Goal: Register for event/course

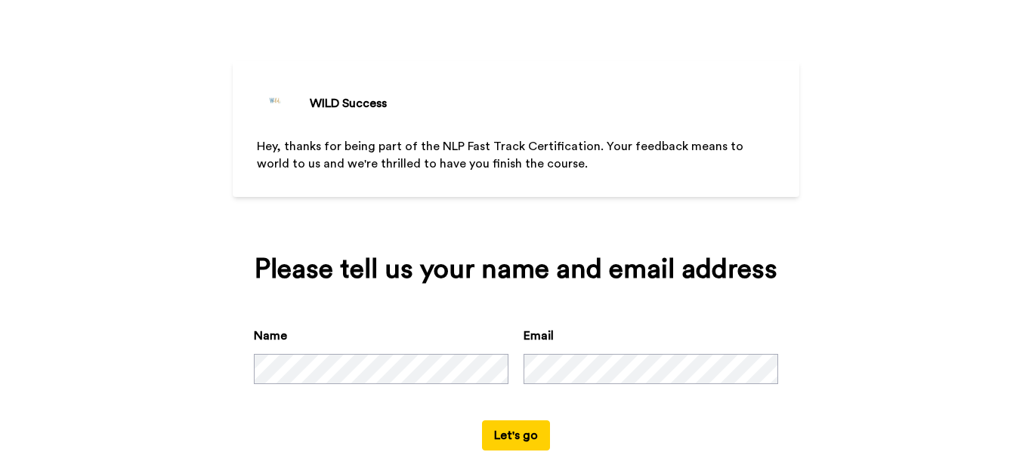
scroll to position [76, 0]
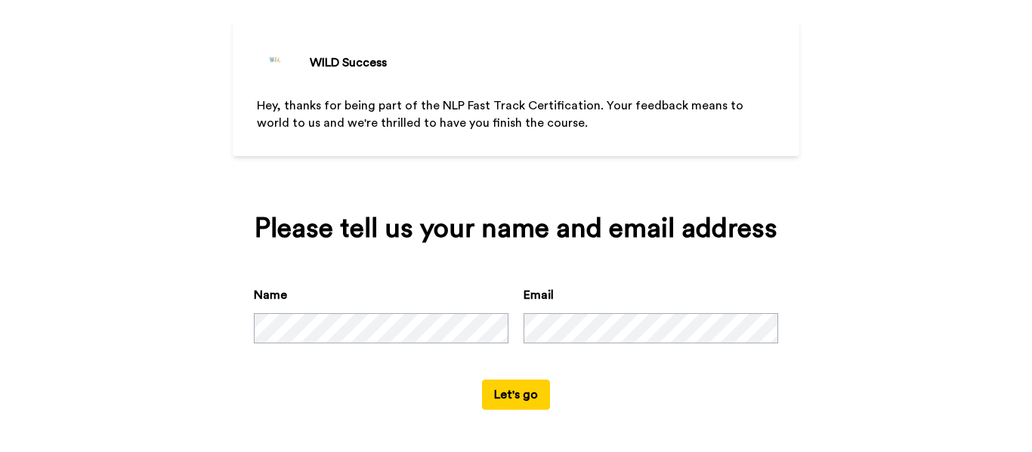
click at [510, 397] on button "Let's go" at bounding box center [516, 395] width 68 height 30
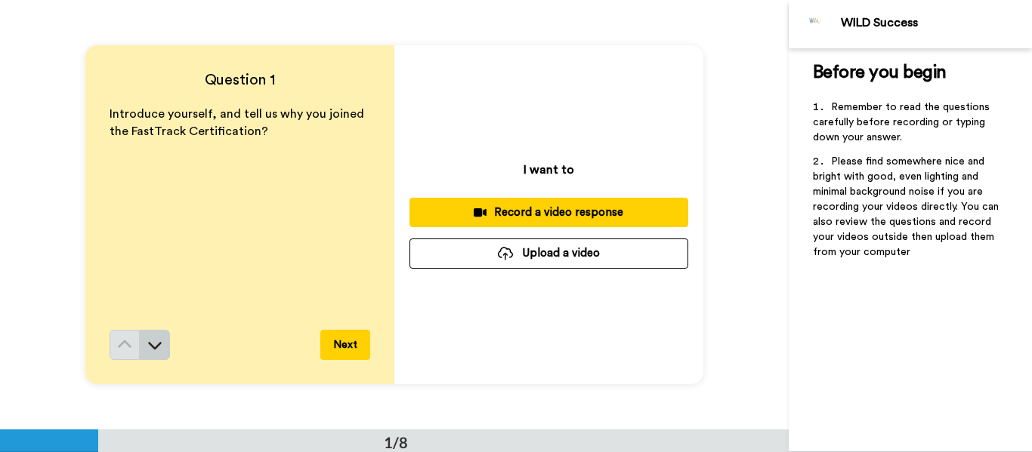
click at [164, 349] on button at bounding box center [155, 345] width 30 height 30
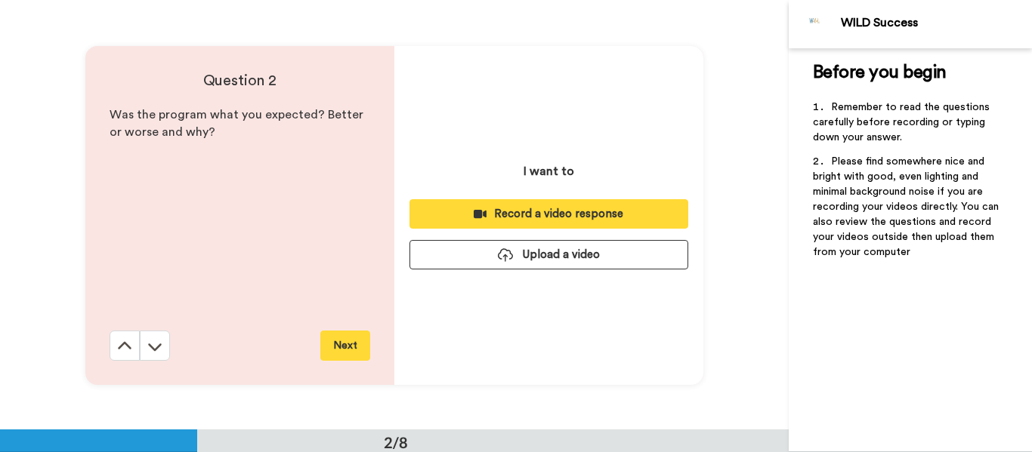
scroll to position [430, 0]
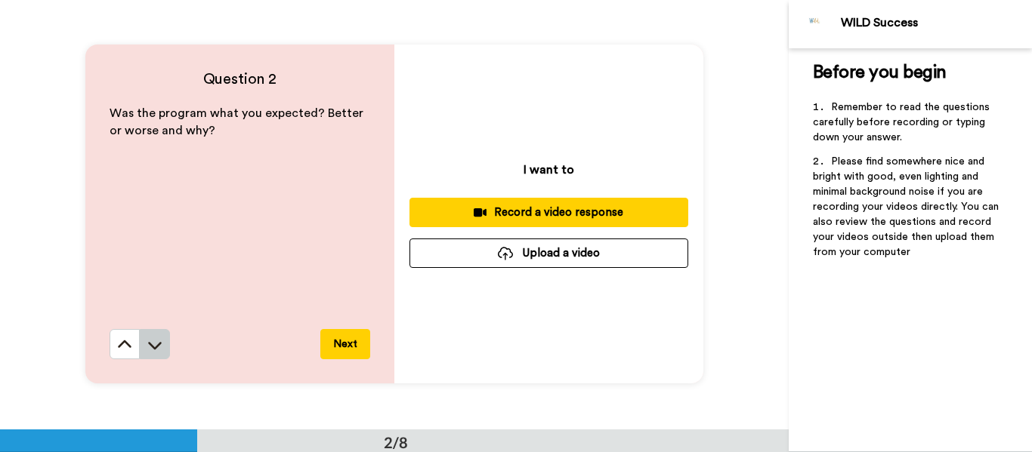
click at [165, 343] on button at bounding box center [155, 344] width 30 height 30
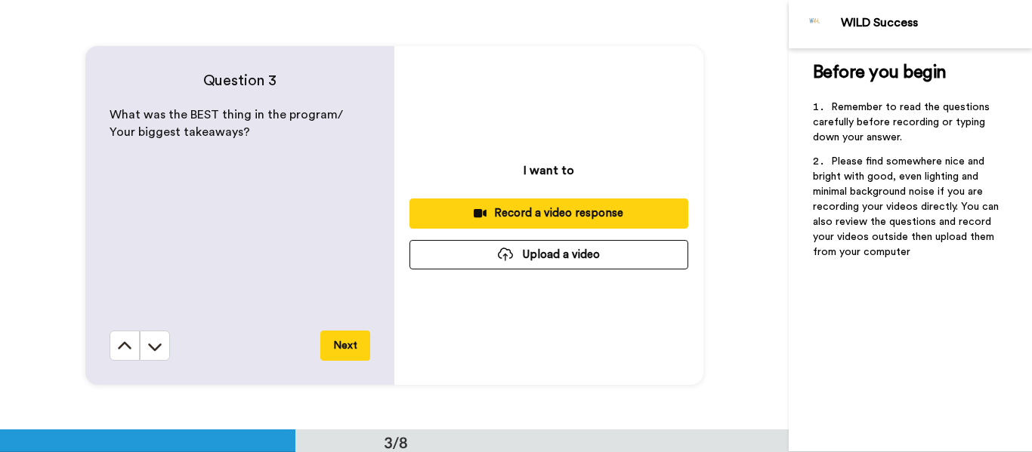
scroll to position [860, 0]
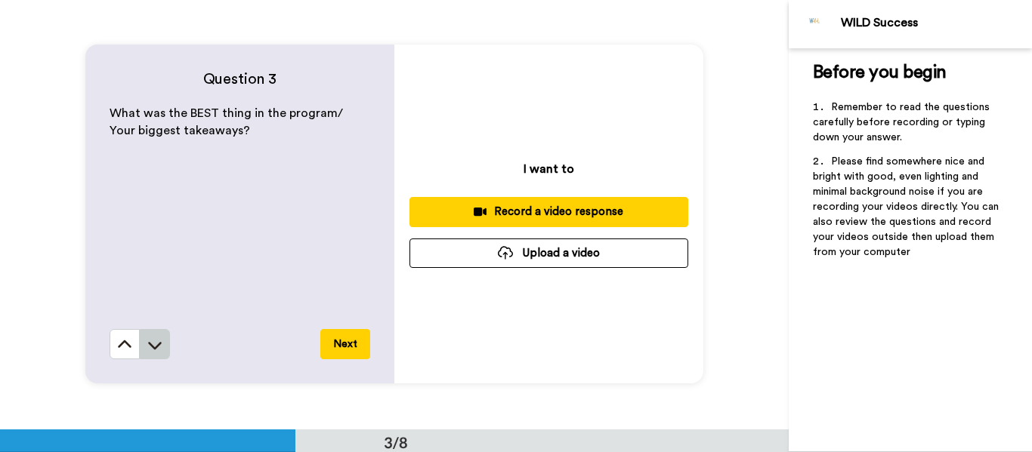
click at [164, 339] on button at bounding box center [155, 344] width 30 height 30
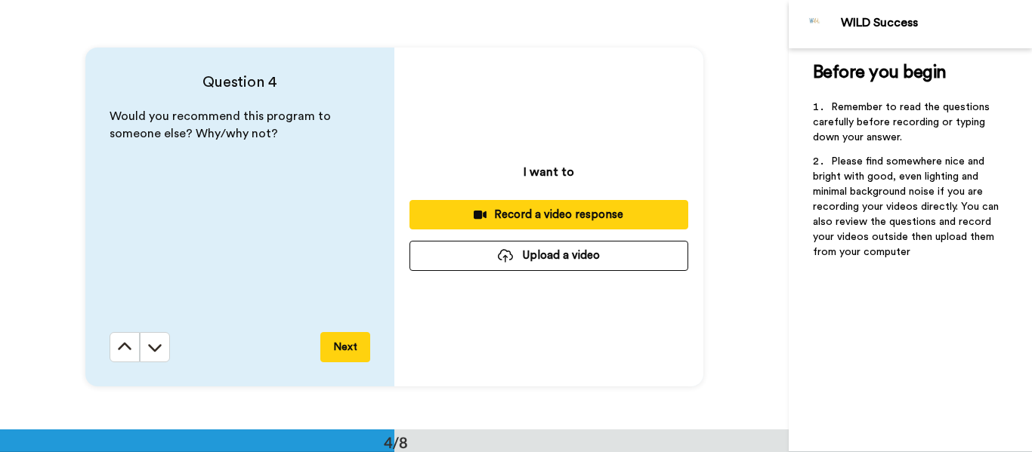
scroll to position [1289, 0]
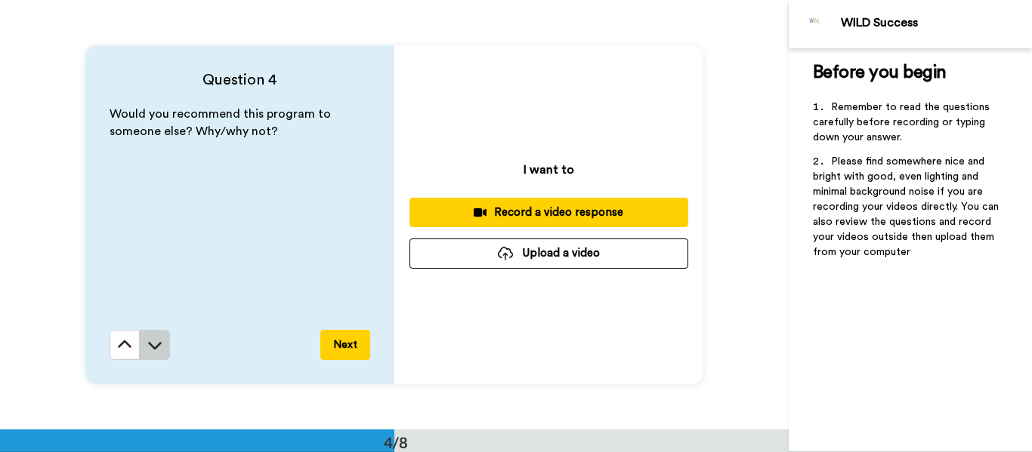
click at [157, 353] on button at bounding box center [155, 345] width 30 height 30
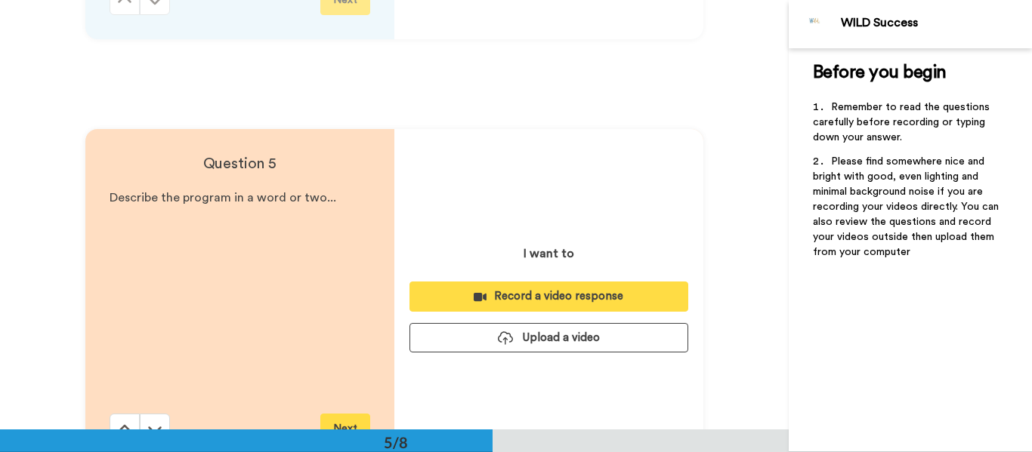
scroll to position [1718, 0]
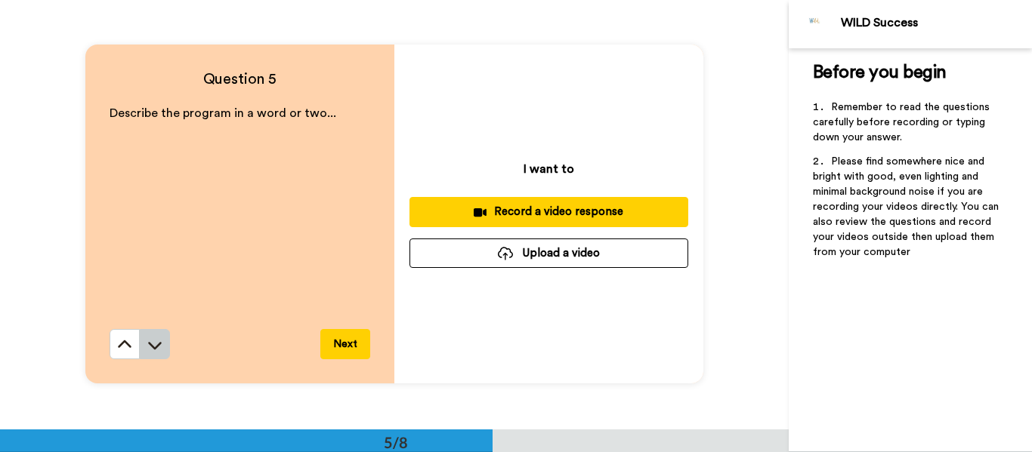
click at [156, 357] on button at bounding box center [155, 344] width 30 height 30
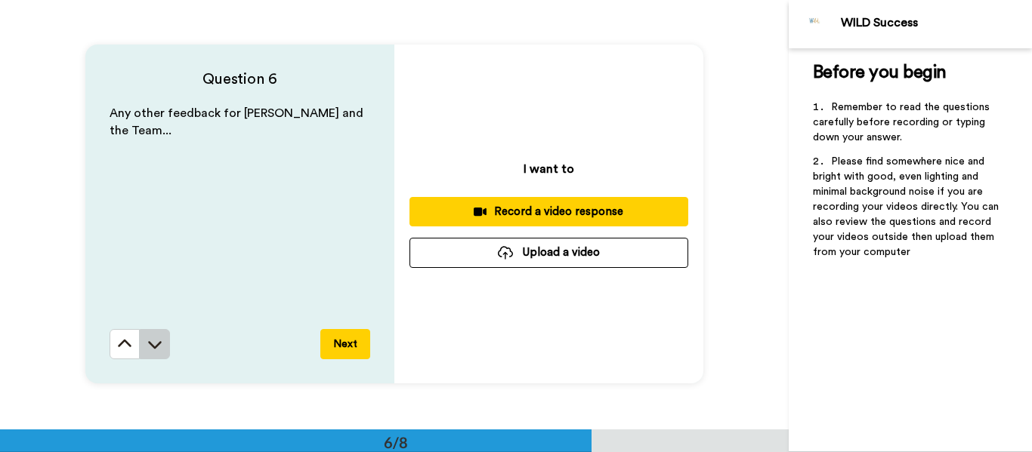
click at [165, 350] on button at bounding box center [155, 344] width 30 height 30
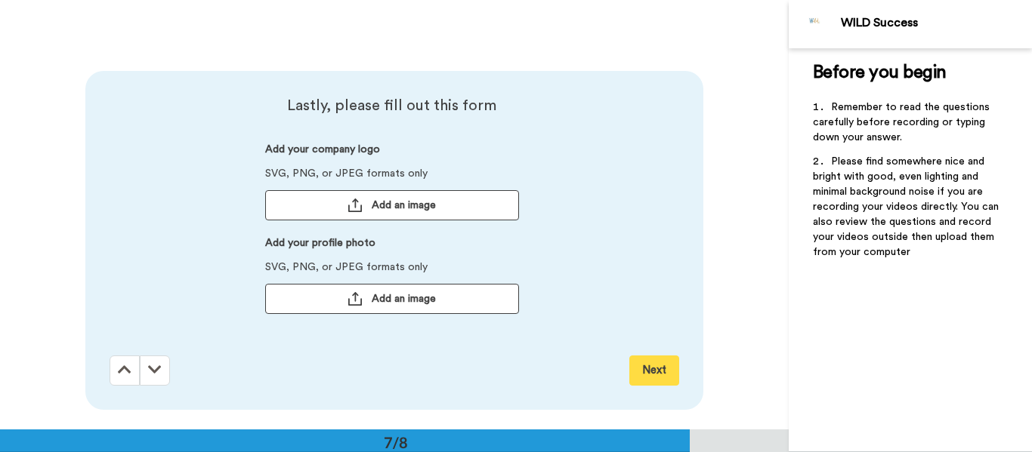
scroll to position [2577, 0]
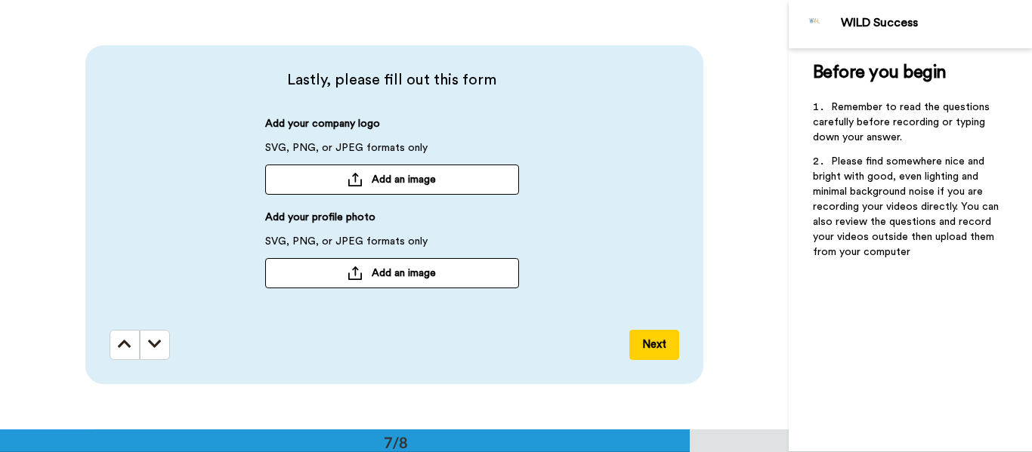
click at [664, 353] on button "Next" at bounding box center [654, 345] width 50 height 30
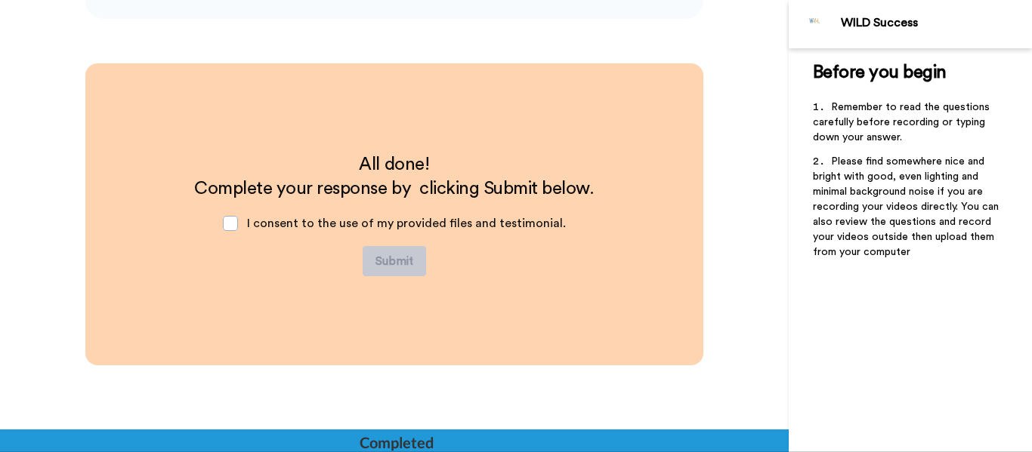
scroll to position [2943, 0]
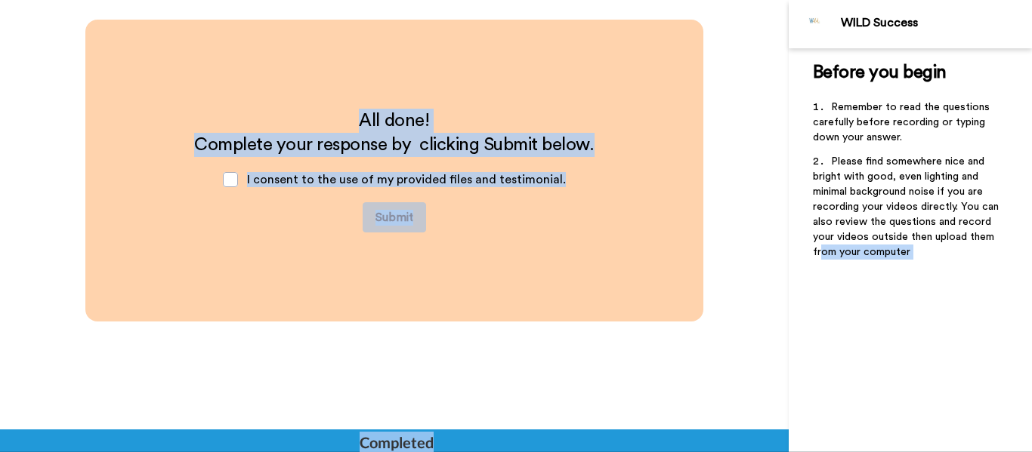
drag, startPoint x: 739, startPoint y: 441, endPoint x: 822, endPoint y: 417, distance: 86.5
click at [822, 417] on div "WILD Success Before you begin ﻿ Remember to read the questions carefully before…" at bounding box center [516, 226] width 1032 height 452
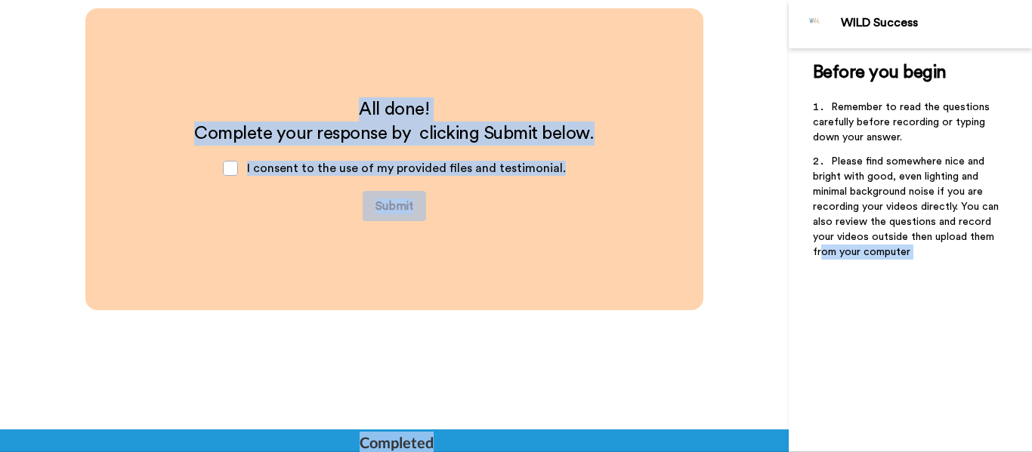
click at [916, 390] on div "Before you begin ﻿ Remember to read the questions carefully before recording or…" at bounding box center [910, 250] width 243 height 404
